Goal: Information Seeking & Learning: Learn about a topic

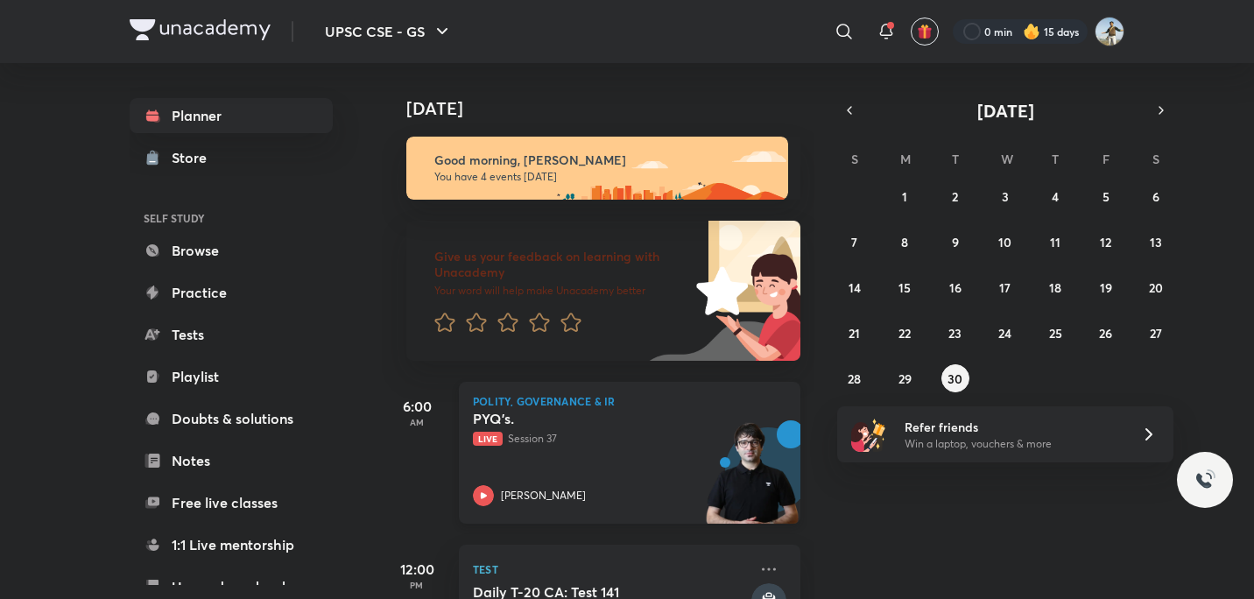
drag, startPoint x: 0, startPoint y: 0, endPoint x: 678, endPoint y: 471, distance: 825.2
click at [678, 471] on div "PYQ’s. Live Session 37 [PERSON_NAME]" at bounding box center [610, 458] width 275 height 96
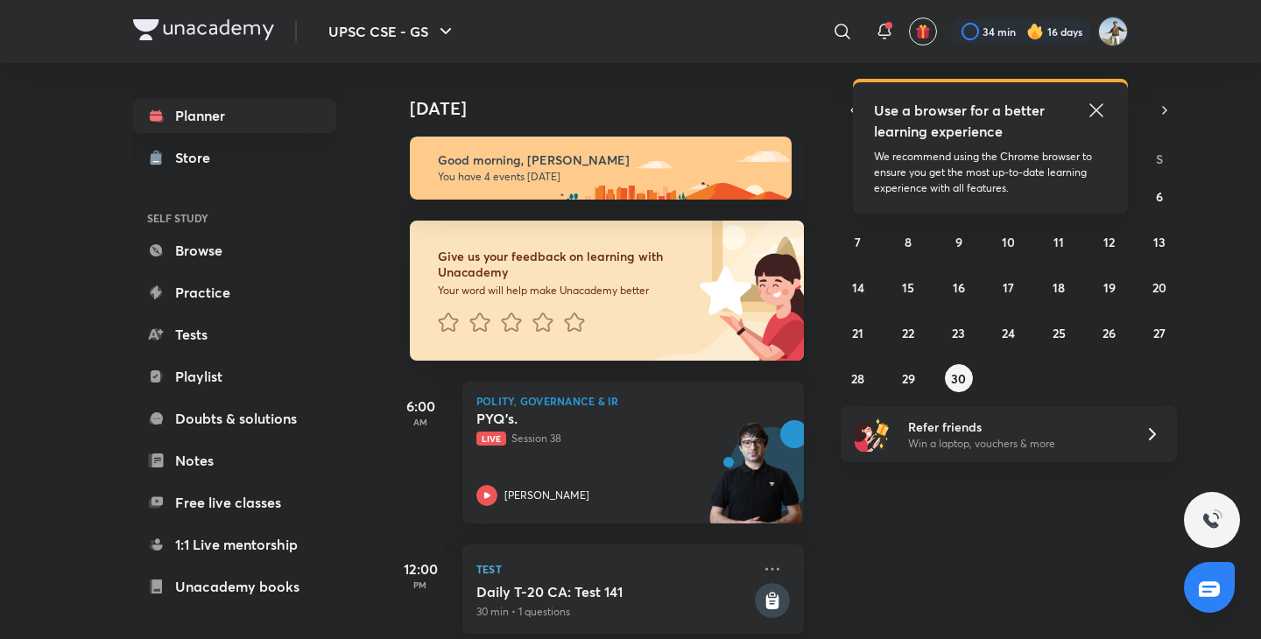
click at [1100, 110] on icon at bounding box center [1096, 110] width 21 height 21
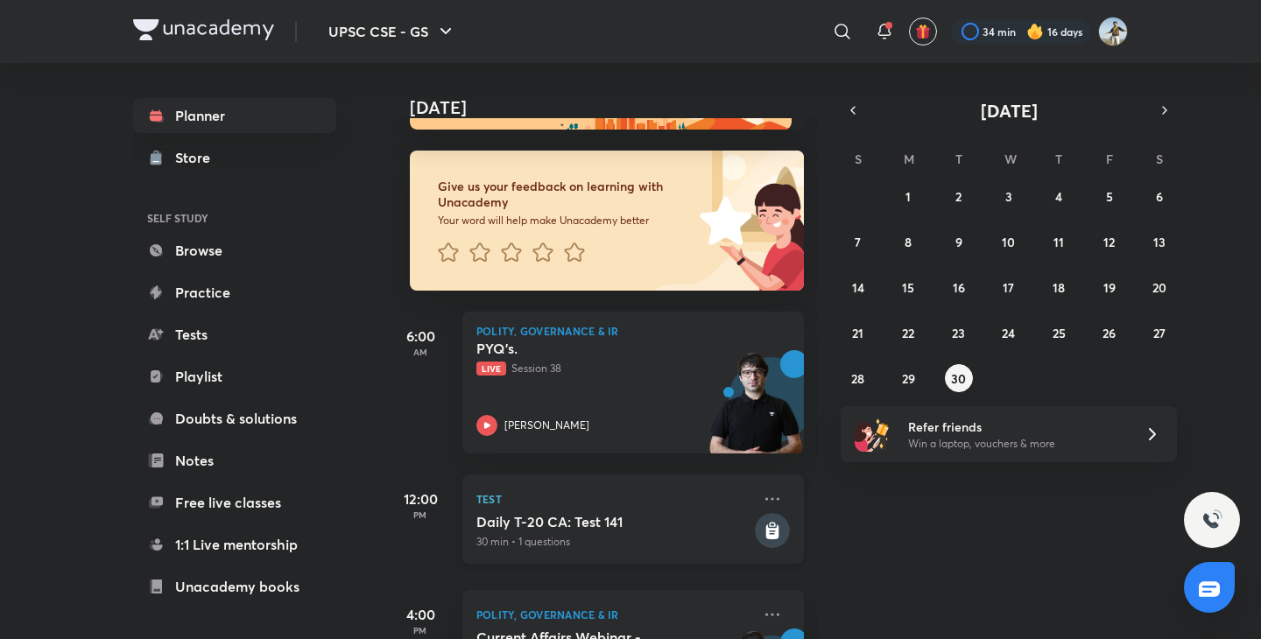
scroll to position [68, 0]
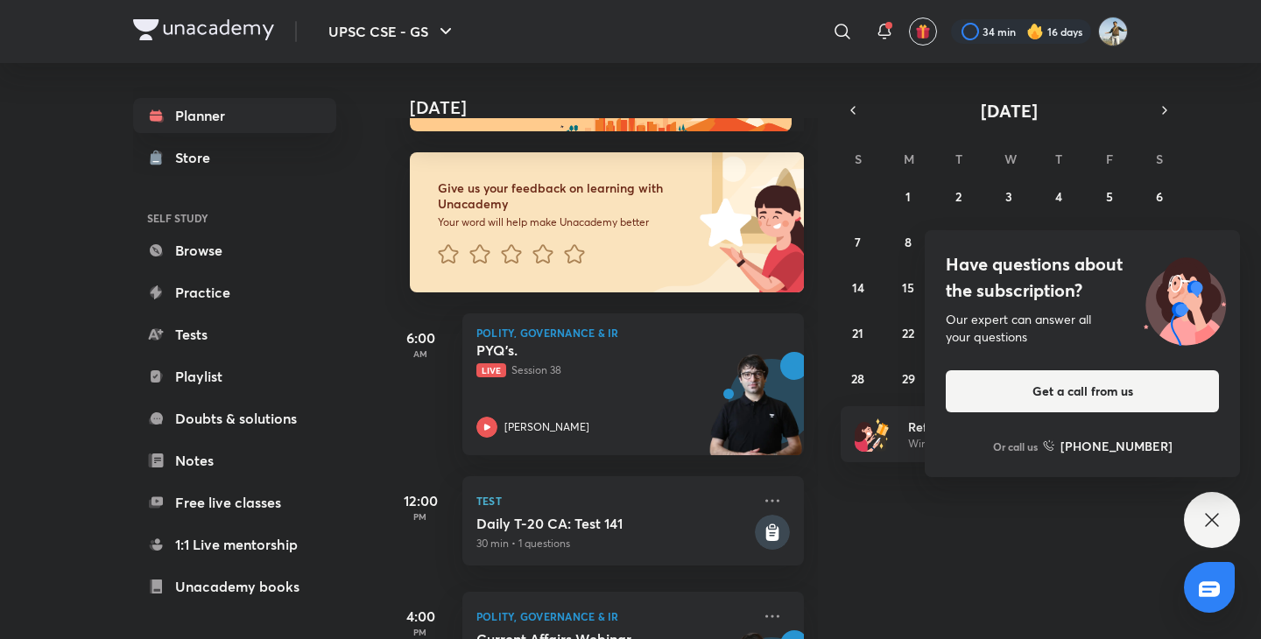
click at [1206, 538] on div "Have questions about the subscription? Our expert can answer all your questions…" at bounding box center [1212, 520] width 56 height 56
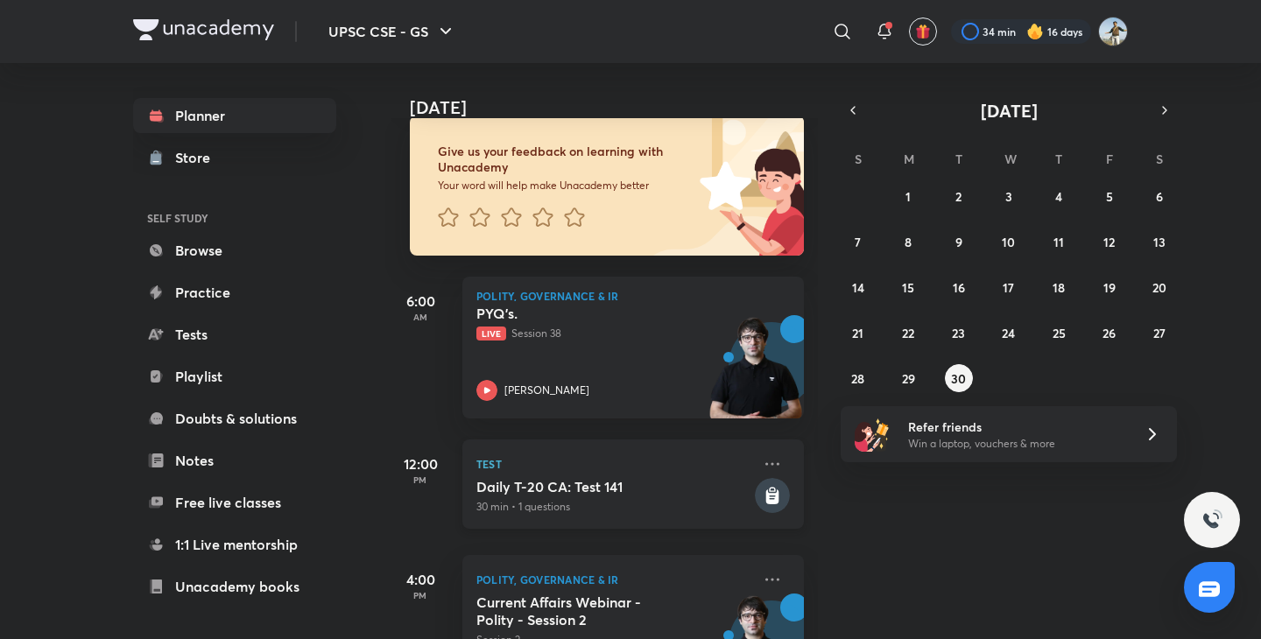
scroll to position [0, 0]
